Goal: Find specific page/section: Find specific page/section

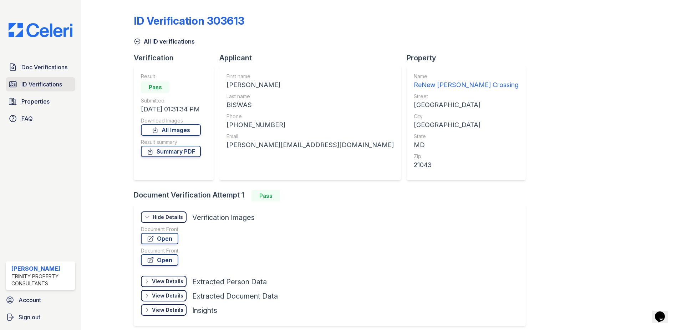
click at [50, 86] on span "ID Verifications" at bounding box center [41, 84] width 41 height 9
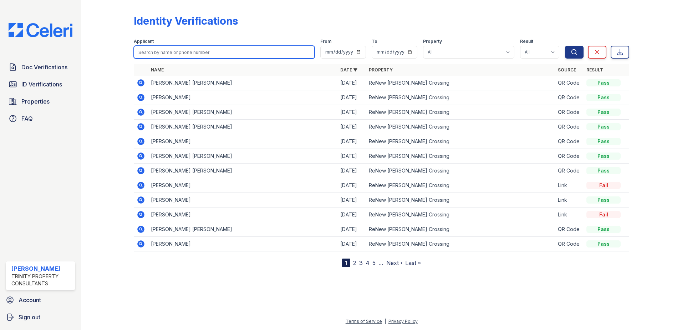
click at [157, 54] on input "search" at bounding box center [224, 52] width 181 height 13
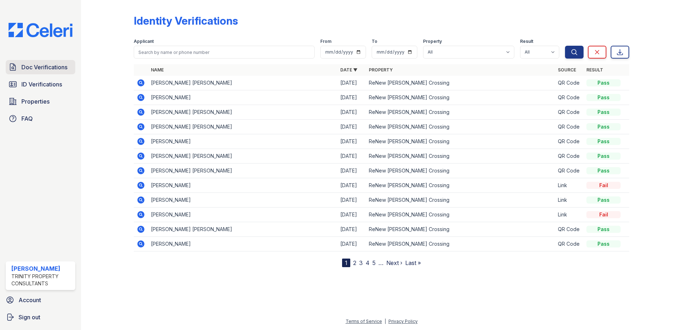
click at [43, 69] on span "Doc Verifications" at bounding box center [44, 67] width 46 height 9
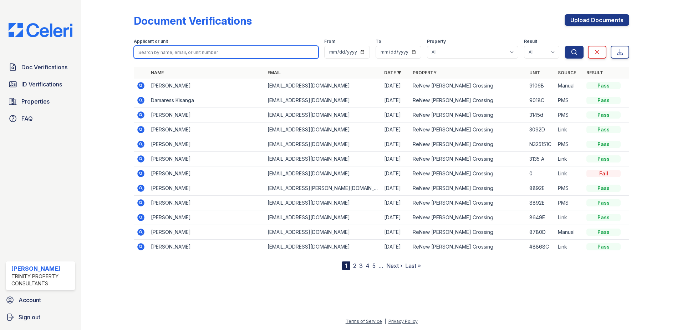
click at [171, 52] on input "search" at bounding box center [226, 52] width 185 height 13
type input "[PERSON_NAME]"
click at [565, 46] on button "Search" at bounding box center [574, 52] width 19 height 13
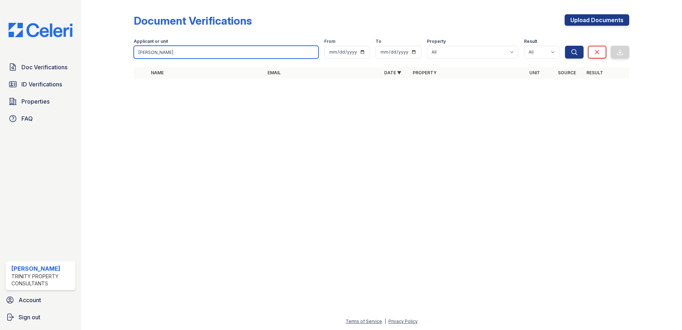
click at [171, 52] on input "[PERSON_NAME]" at bounding box center [226, 52] width 185 height 13
type input "[PERSON_NAME]"
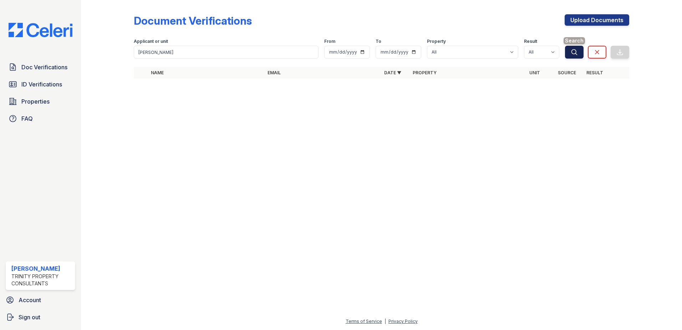
click at [573, 52] on icon "submit" at bounding box center [574, 52] width 7 height 7
click at [60, 70] on span "Doc Verifications" at bounding box center [44, 67] width 46 height 9
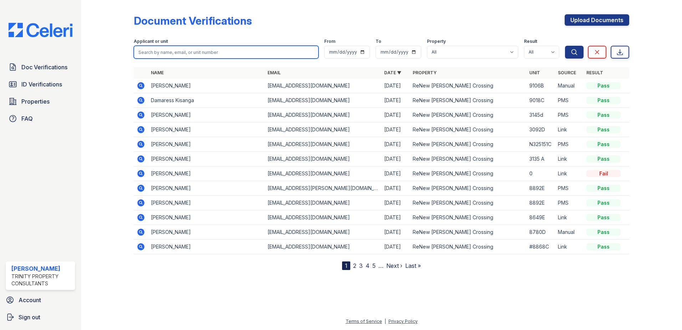
click at [168, 56] on input "search" at bounding box center [226, 52] width 185 height 13
type input "[PERSON_NAME]"
click at [565, 46] on button "Search" at bounding box center [574, 52] width 19 height 13
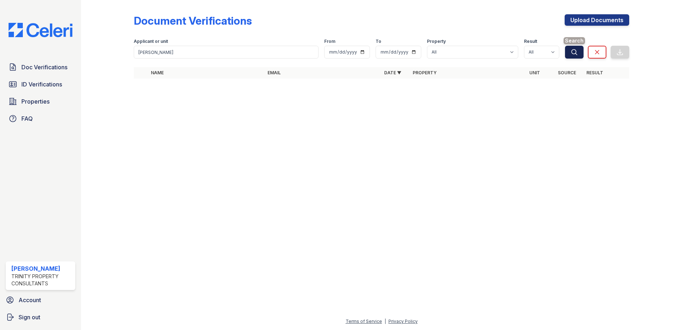
click at [577, 51] on icon "submit" at bounding box center [574, 52] width 7 height 7
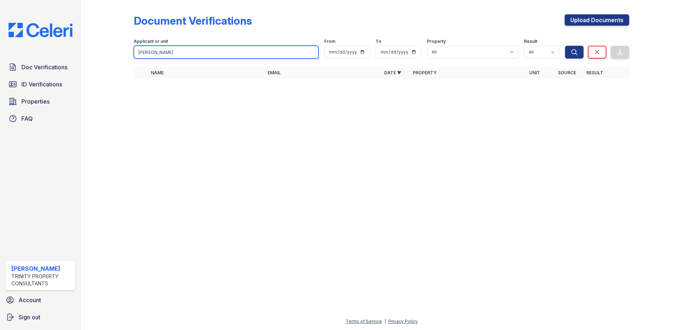
click at [173, 56] on input "[PERSON_NAME]" at bounding box center [226, 52] width 185 height 13
drag, startPoint x: 176, startPoint y: 54, endPoint x: 111, endPoint y: 47, distance: 65.6
click at [111, 47] on div "Document Verifications Upload Documents Filter Applicant or unit [PERSON_NAME] …" at bounding box center [381, 48] width 578 height 97
type input "[PERSON_NAME]"
click at [565, 46] on button "Search" at bounding box center [574, 52] width 19 height 13
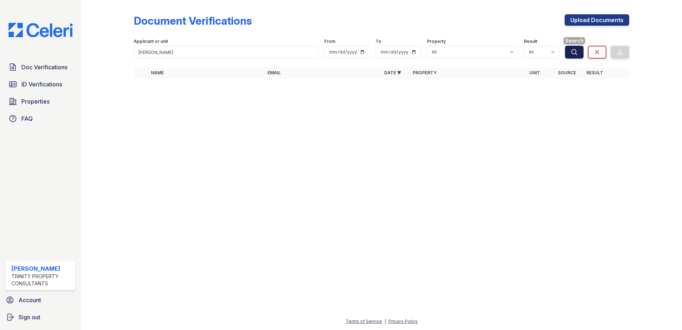
click at [574, 50] on icon "submit" at bounding box center [574, 52] width 7 height 7
click at [56, 87] on span "ID Verifications" at bounding box center [41, 84] width 41 height 9
